Goal: Information Seeking & Learning: Learn about a topic

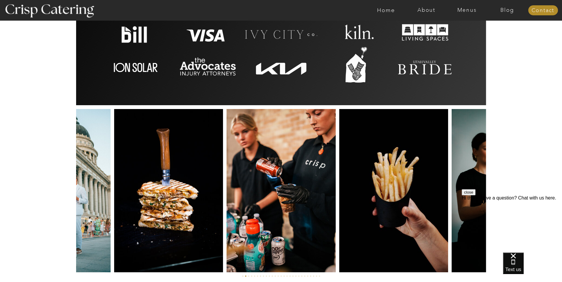
scroll to position [1346, 0]
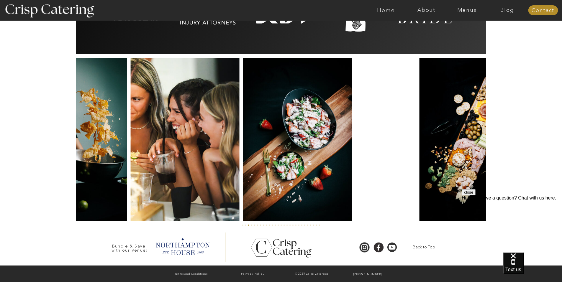
click at [149, 140] on img at bounding box center [185, 139] width 109 height 163
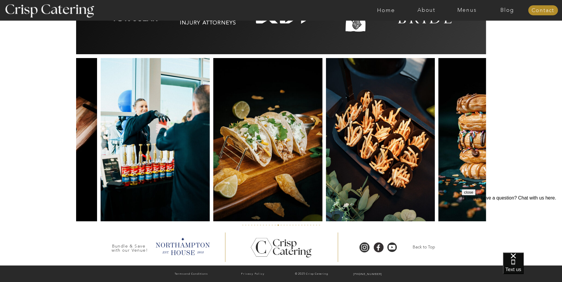
click at [349, 163] on img at bounding box center [380, 139] width 109 height 163
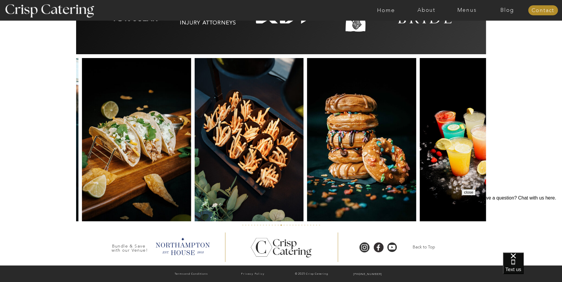
click at [306, 175] on div at bounding box center [281, 139] width 431 height 163
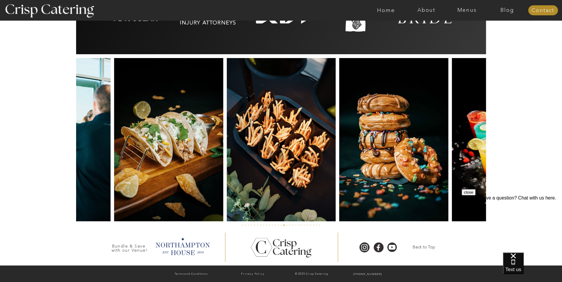
drag, startPoint x: 484, startPoint y: 163, endPoint x: 391, endPoint y: 169, distance: 93.4
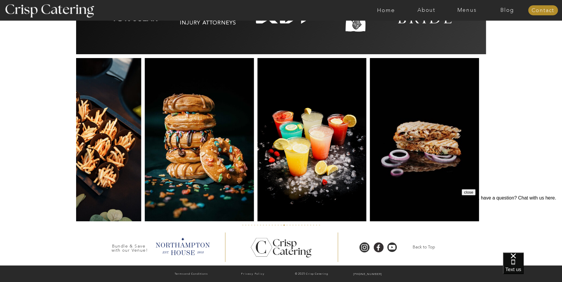
click at [249, 156] on img at bounding box center [199, 139] width 109 height 163
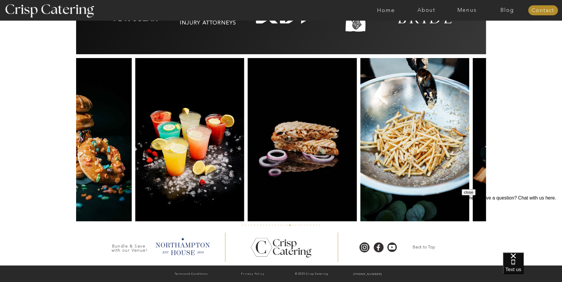
click at [300, 169] on img at bounding box center [302, 139] width 109 height 163
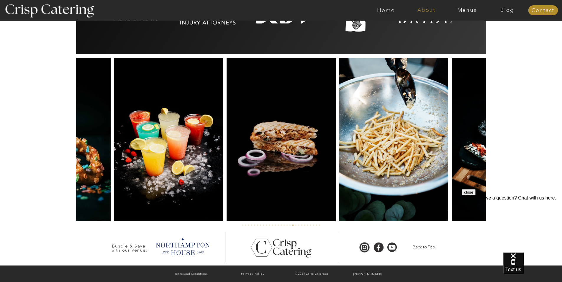
click at [426, 11] on nav "About" at bounding box center [426, 10] width 40 height 6
click at [429, 27] on nav "About Crisp" at bounding box center [428, 27] width 34 height 6
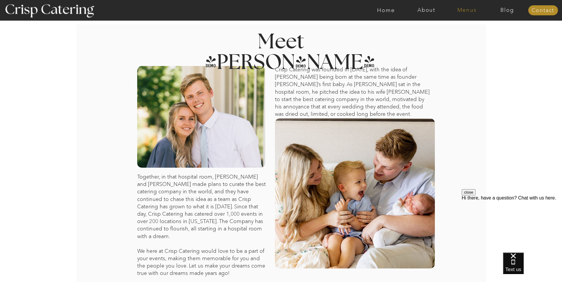
click at [468, 9] on nav "Menus" at bounding box center [467, 10] width 40 height 6
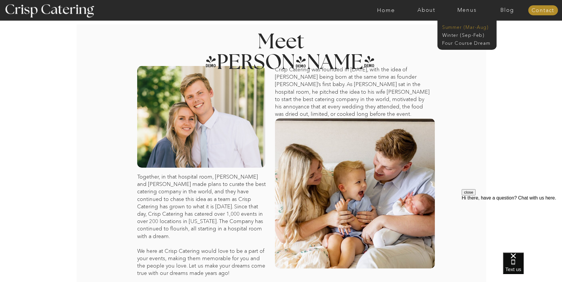
click at [463, 26] on nav "Summer (Mar-Aug)" at bounding box center [468, 27] width 53 height 6
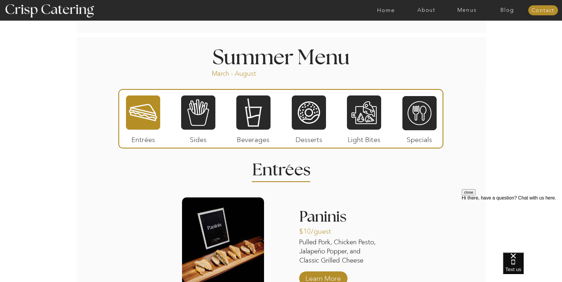
scroll to position [472, 0]
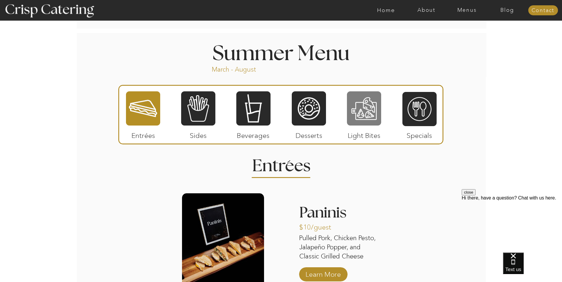
click at [364, 102] on div at bounding box center [364, 108] width 34 height 35
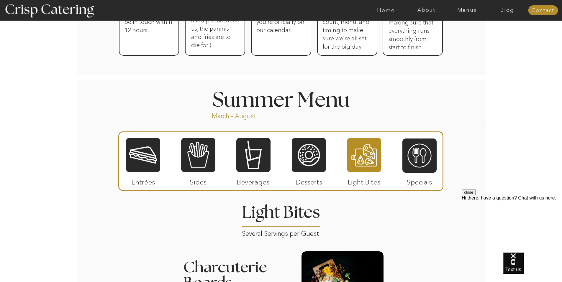
scroll to position [435, 0]
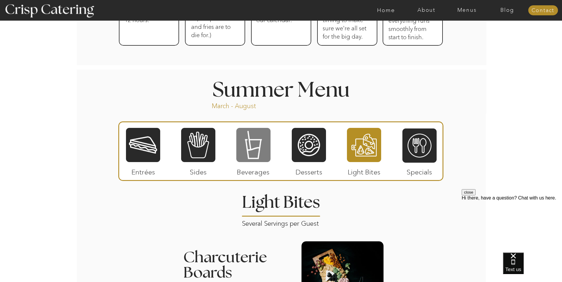
click at [258, 151] on div at bounding box center [253, 144] width 34 height 35
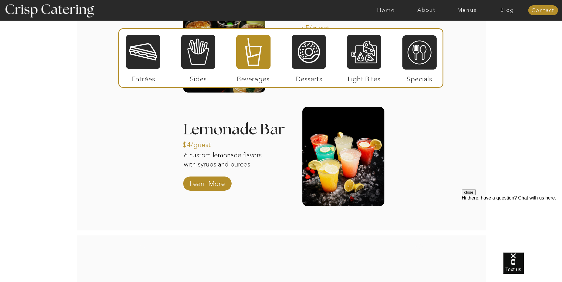
scroll to position [671, 0]
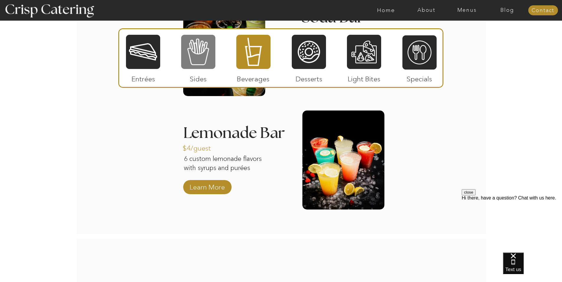
click at [200, 51] on div at bounding box center [198, 51] width 34 height 35
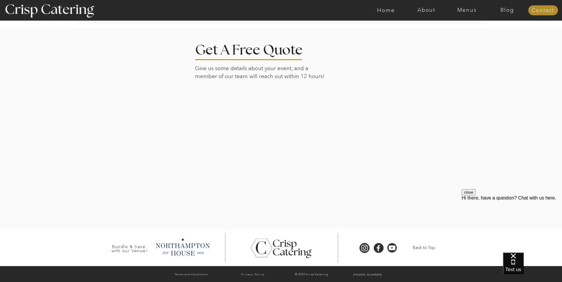
scroll to position [1187, 0]
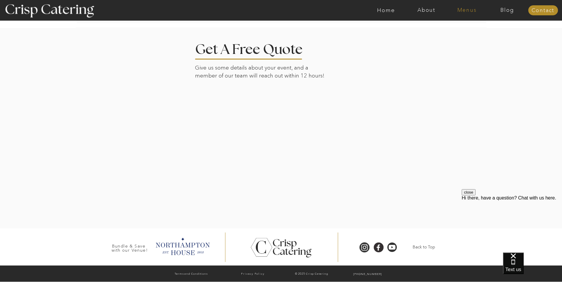
click at [468, 11] on nav "Menus" at bounding box center [467, 10] width 40 height 6
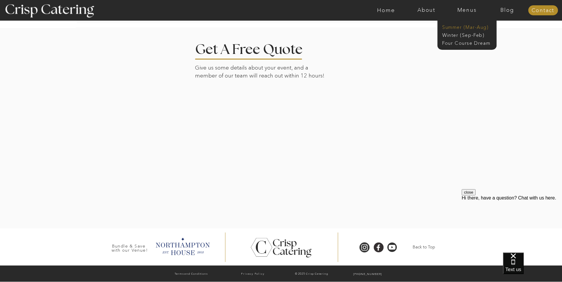
click at [458, 28] on nav "Summer (Mar-Aug)" at bounding box center [468, 27] width 53 height 6
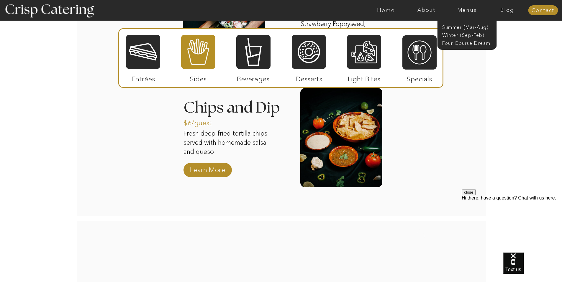
scroll to position [657, 0]
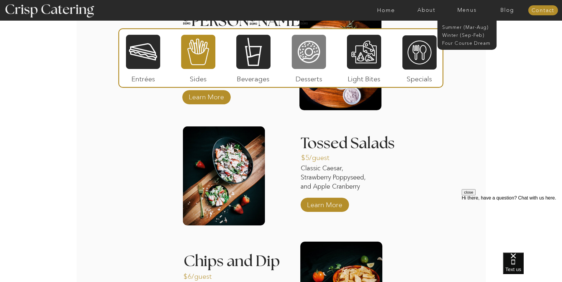
click at [305, 53] on div at bounding box center [309, 51] width 34 height 35
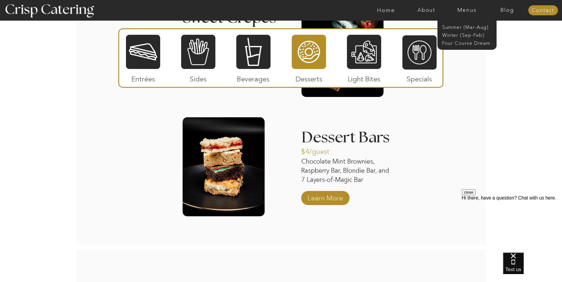
scroll to position [775, 0]
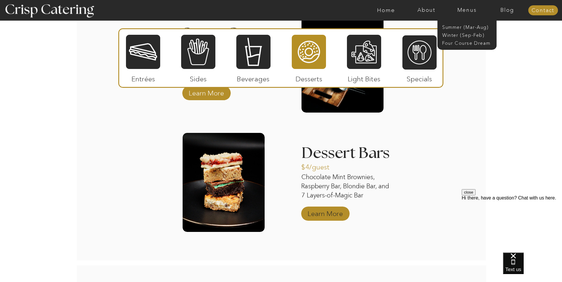
click at [324, 211] on p "Learn More" at bounding box center [325, 212] width 39 height 17
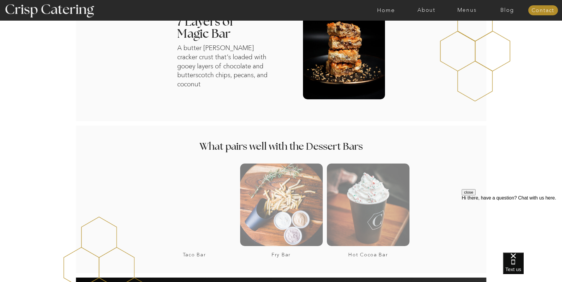
scroll to position [531, 0]
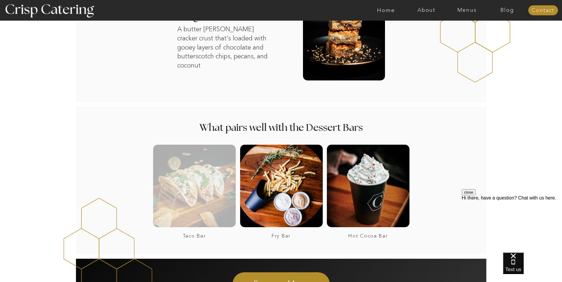
click at [190, 185] on div at bounding box center [194, 186] width 83 height 83
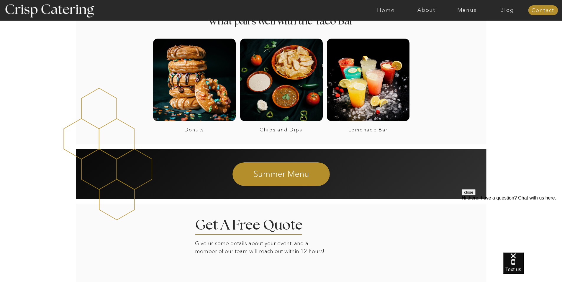
scroll to position [442, 0]
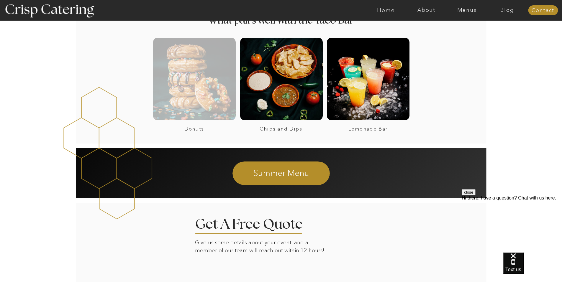
click at [194, 93] on div at bounding box center [194, 79] width 83 height 83
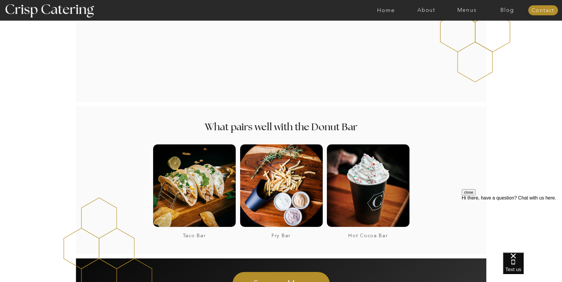
scroll to position [501, 0]
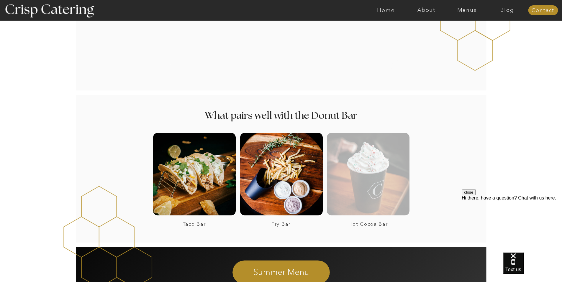
click at [372, 183] on div at bounding box center [368, 174] width 83 height 83
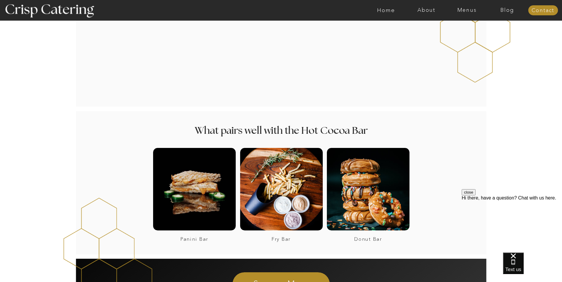
scroll to position [1032, 0]
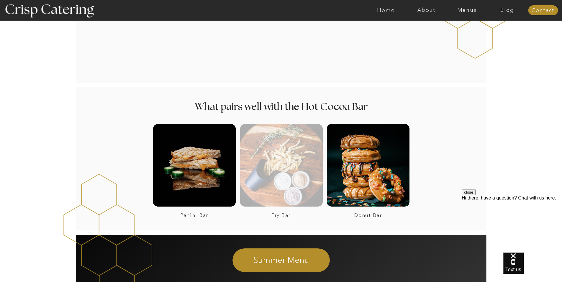
click at [275, 153] on div at bounding box center [281, 165] width 83 height 83
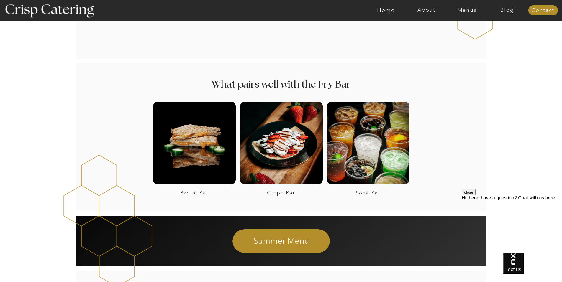
scroll to position [531, 0]
